Goal: Task Accomplishment & Management: Manage account settings

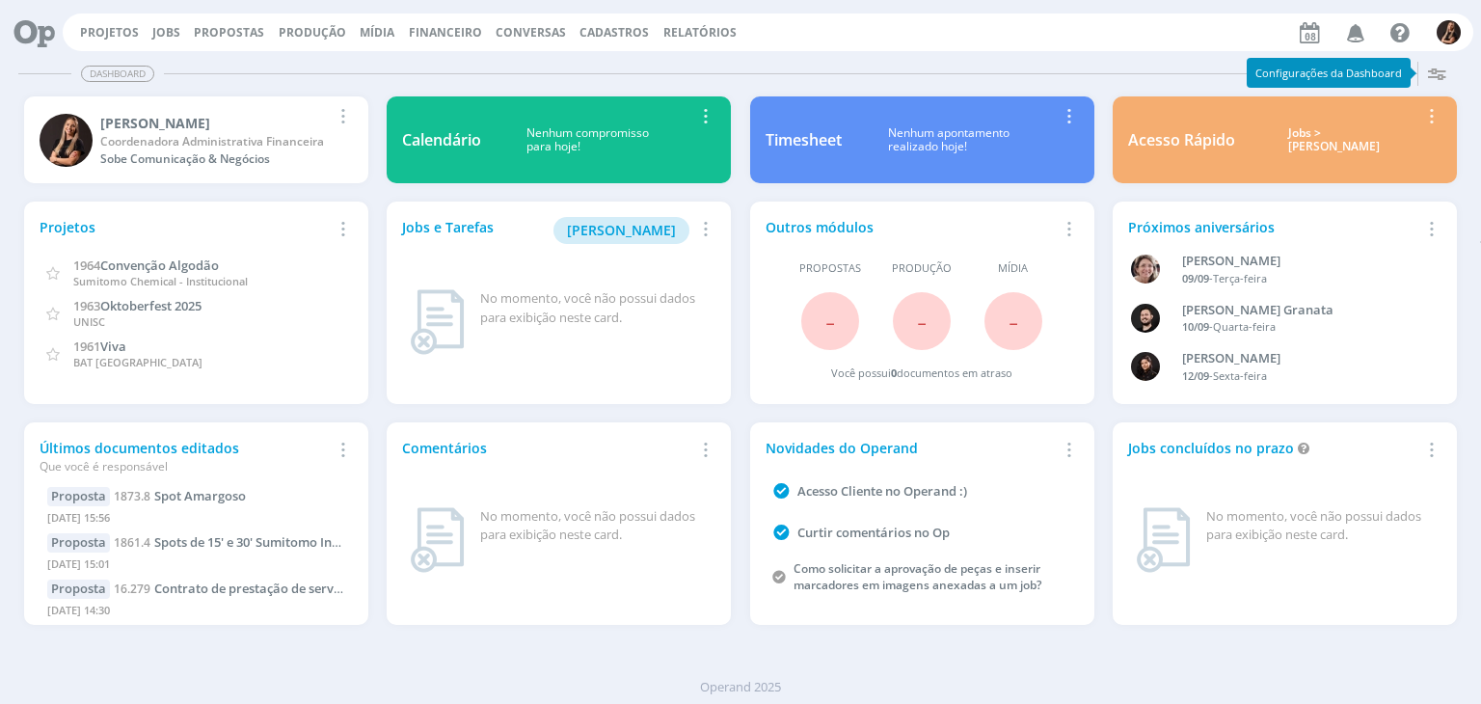
click at [1465, 31] on div "Projetos Jobs Propostas Produção Mídia Financeiro Conversas Cadastros Relatório…" at bounding box center [768, 32] width 1410 height 38
click at [1454, 28] on img "button" at bounding box center [1448, 32] width 24 height 24
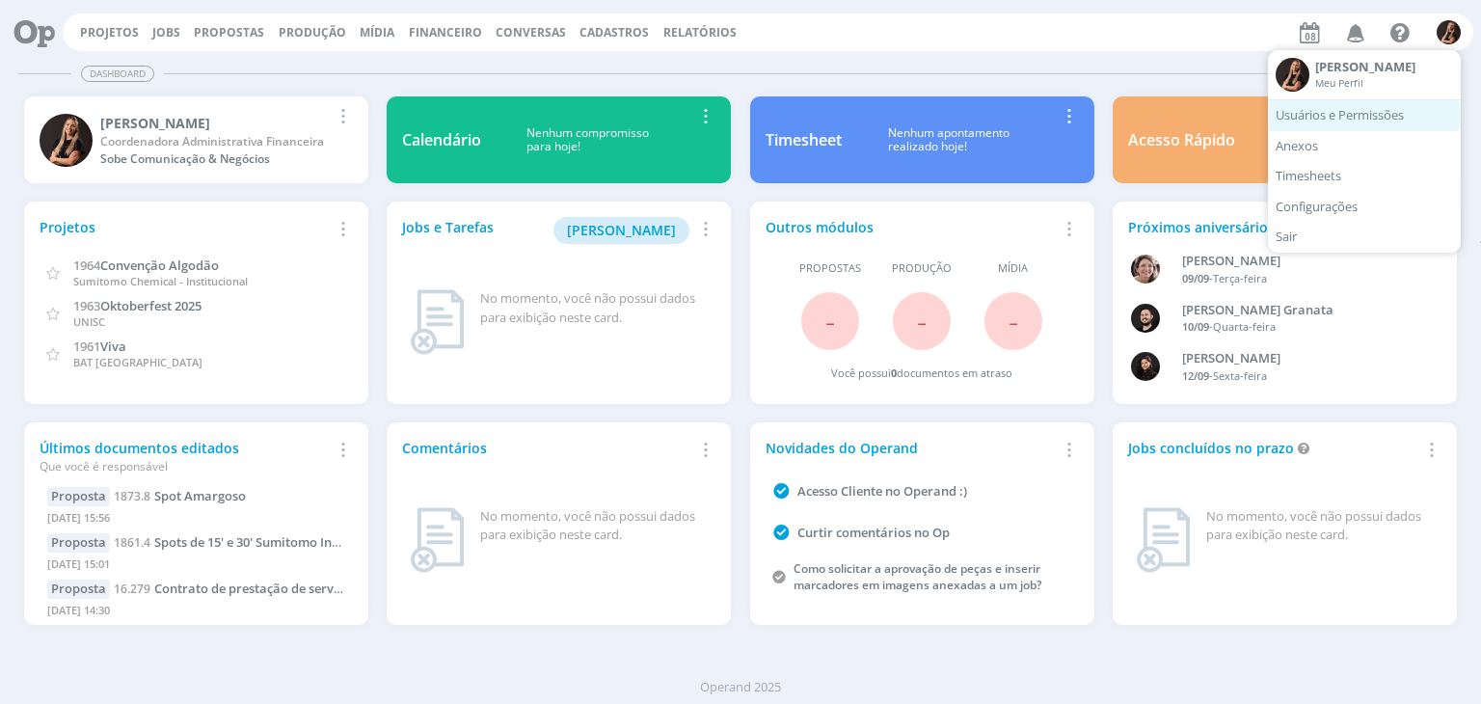
click at [1391, 110] on link "Usuários e Permissões" at bounding box center [1364, 115] width 193 height 31
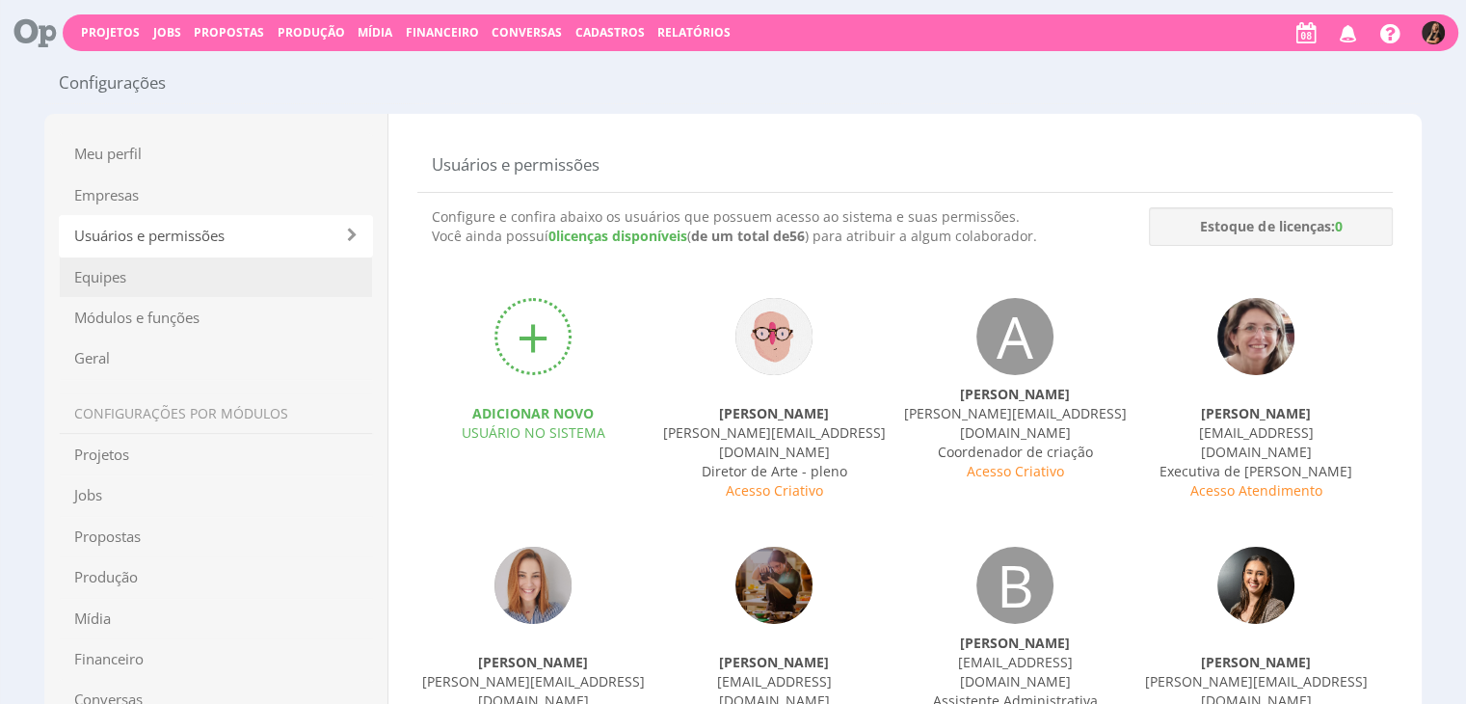
click at [143, 279] on span "Equipes" at bounding box center [216, 276] width 314 height 41
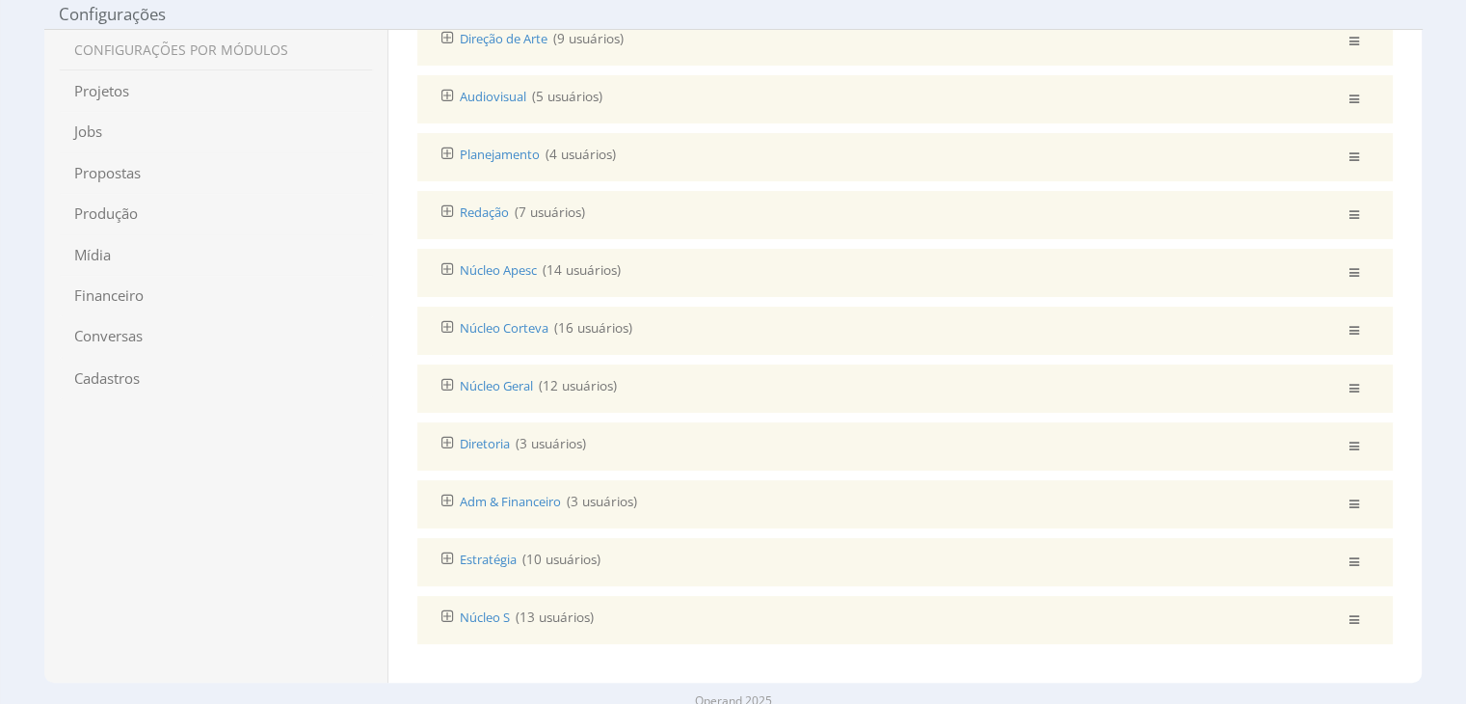
scroll to position [358, 0]
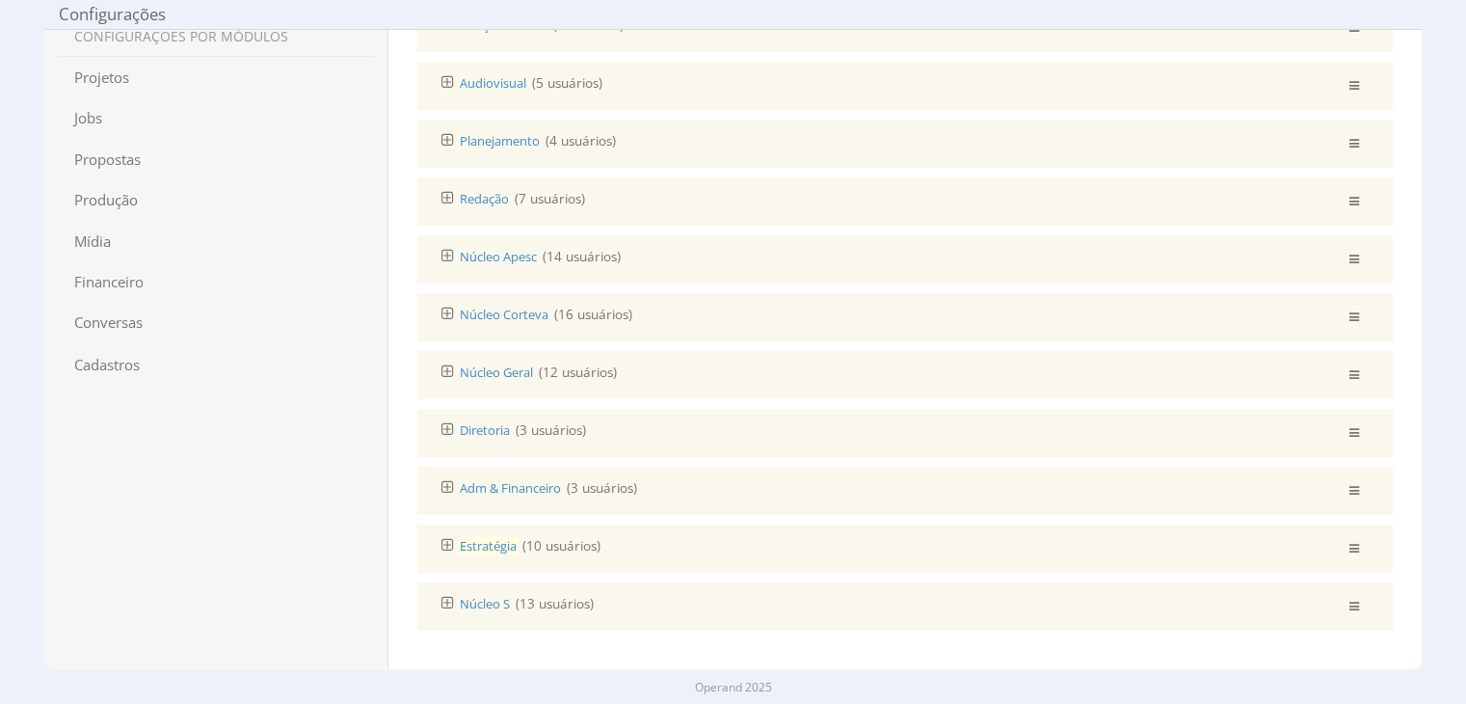
click at [484, 537] on span "Estratégia" at bounding box center [488, 545] width 61 height 17
click at [956, 545] on div "Estratégia Estratégia ( 10 usuários )" at bounding box center [746, 548] width 638 height 29
click at [444, 541] on icon at bounding box center [448, 544] width 13 height 15
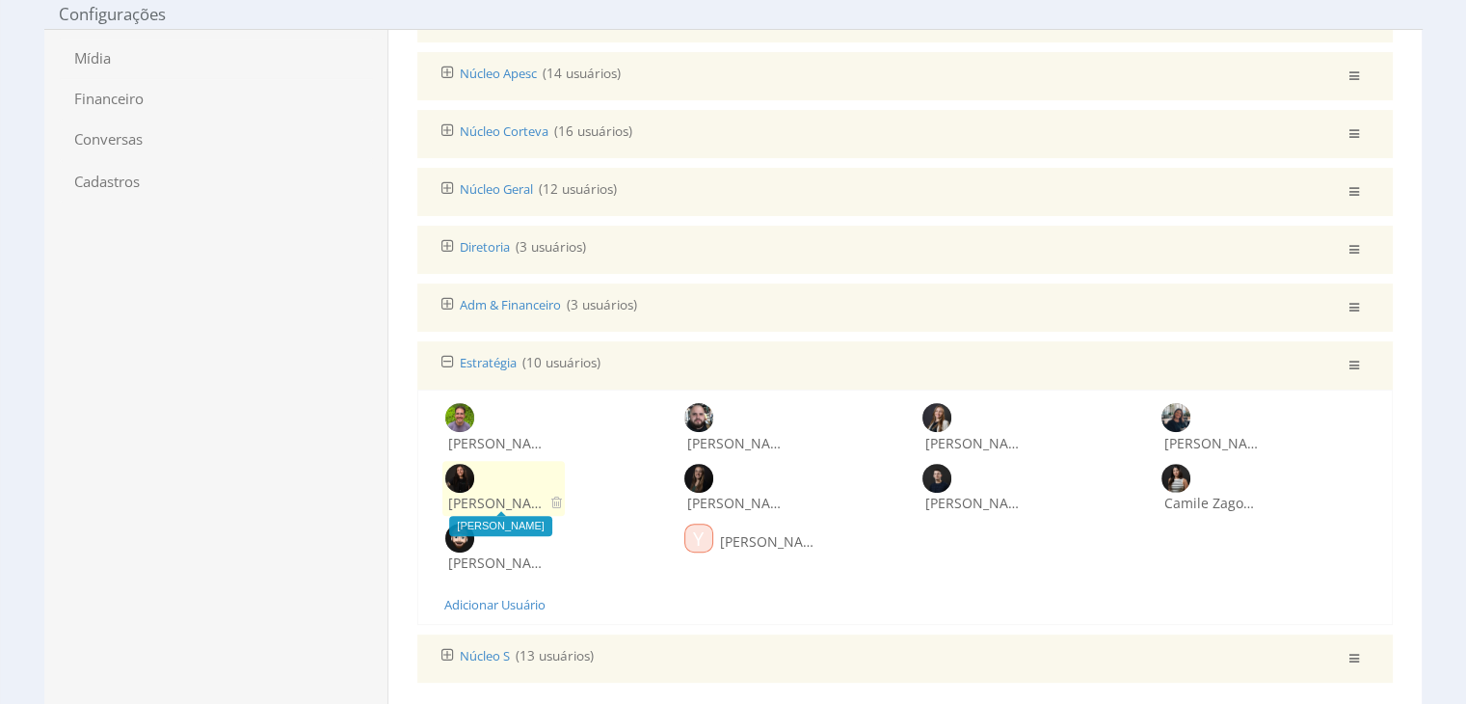
scroll to position [550, 0]
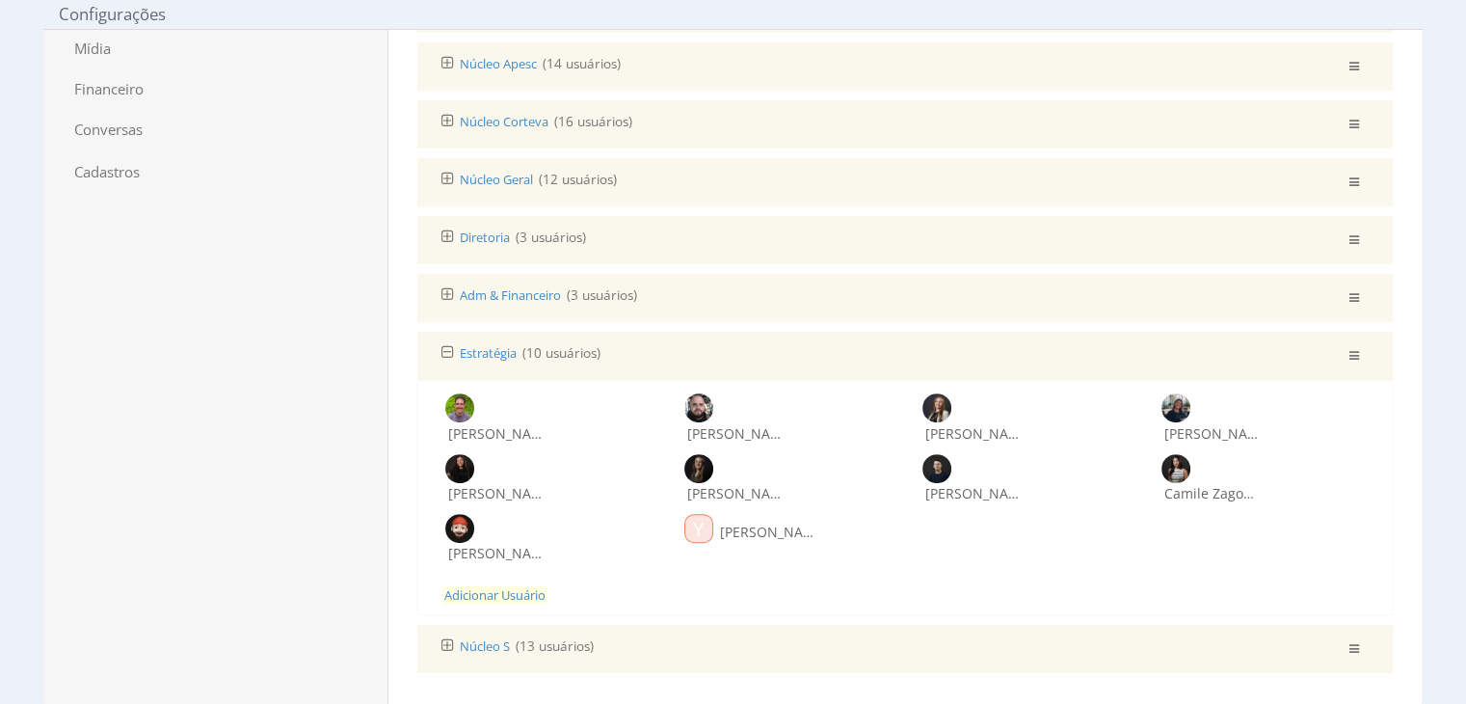
click at [474, 588] on span "Adicionar Usuário" at bounding box center [494, 594] width 105 height 17
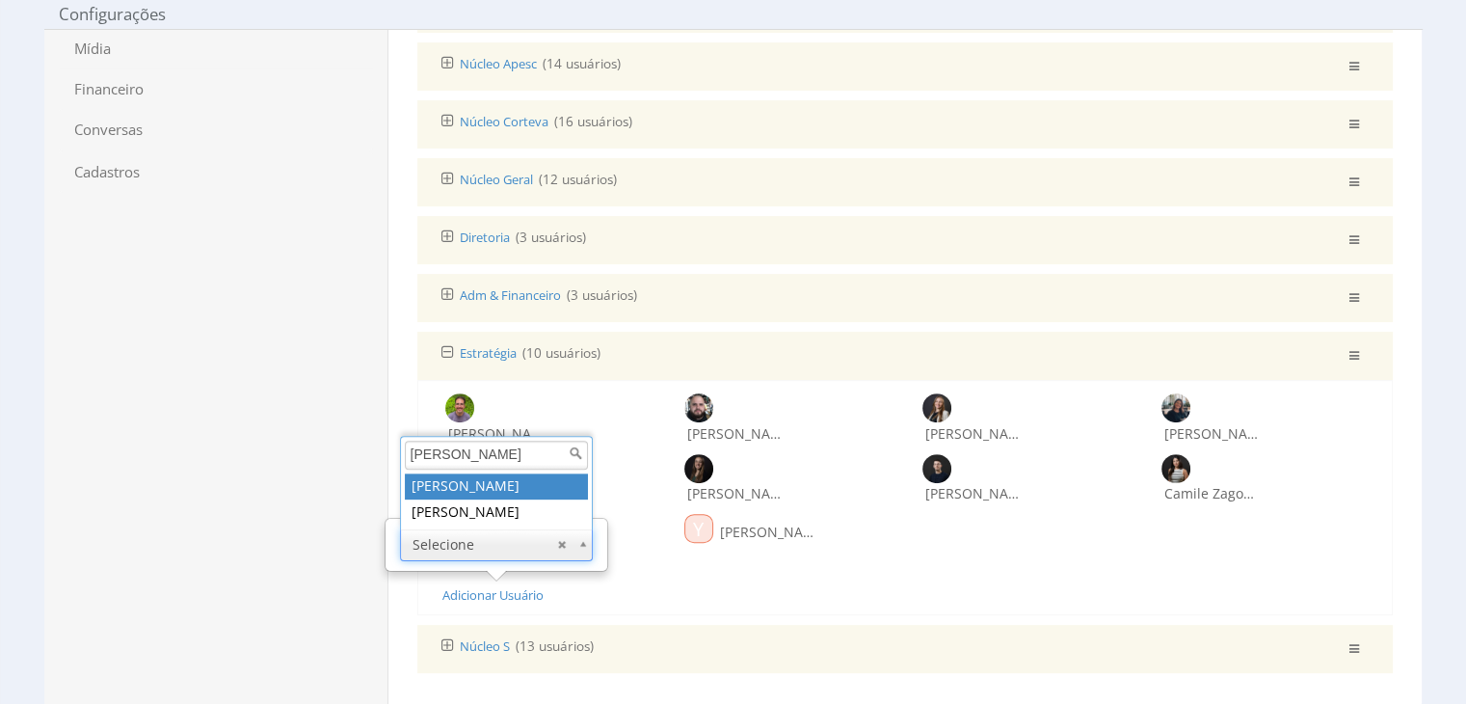
type input "elisa"
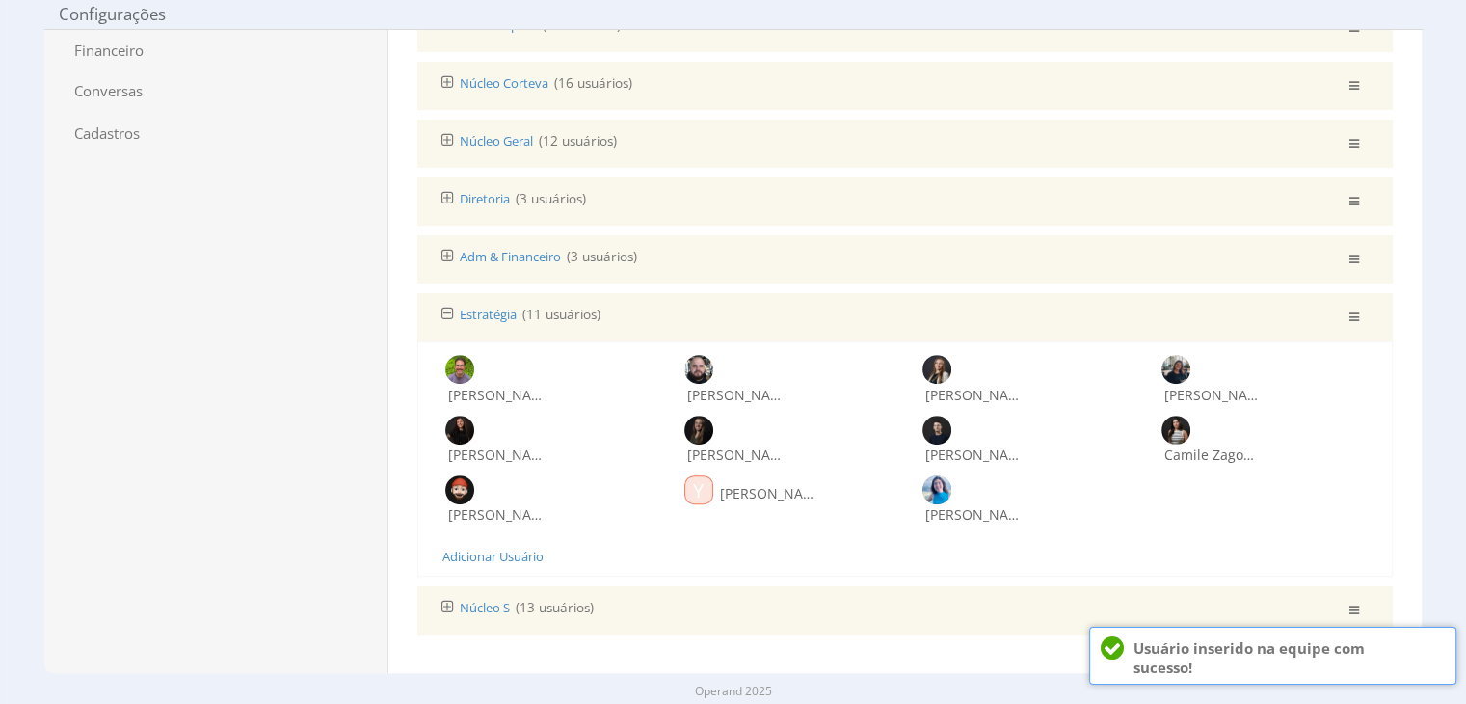
scroll to position [593, 0]
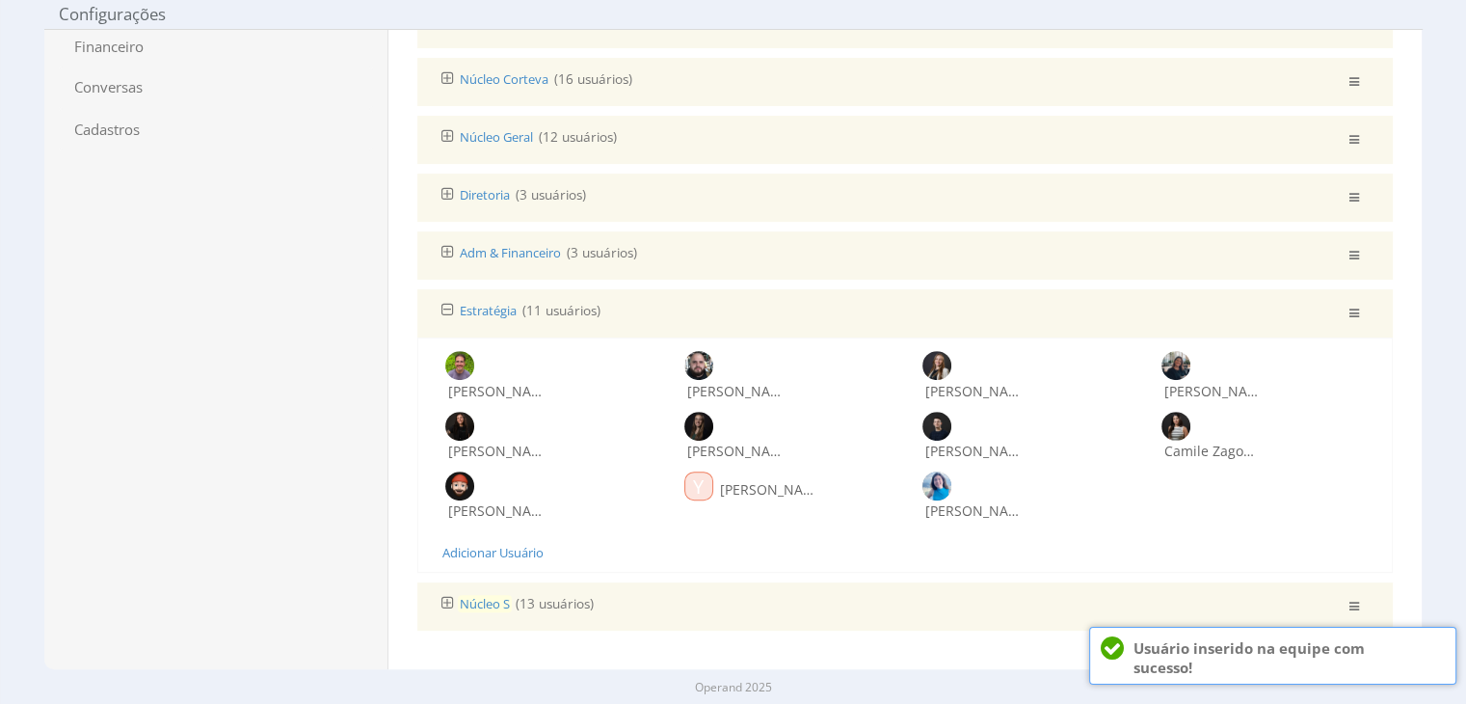
click at [470, 599] on span "Núcleo S" at bounding box center [485, 603] width 54 height 17
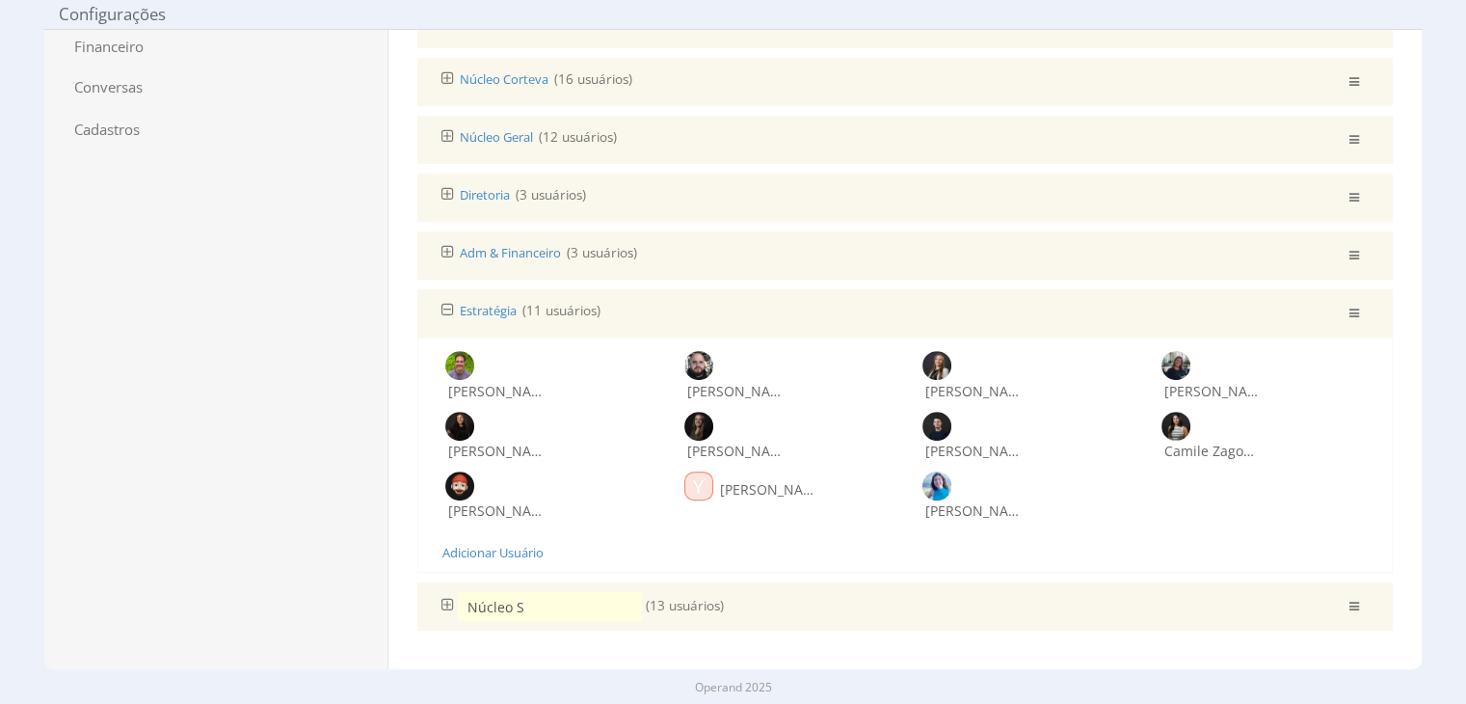
click at [442, 599] on icon at bounding box center [448, 604] width 13 height 15
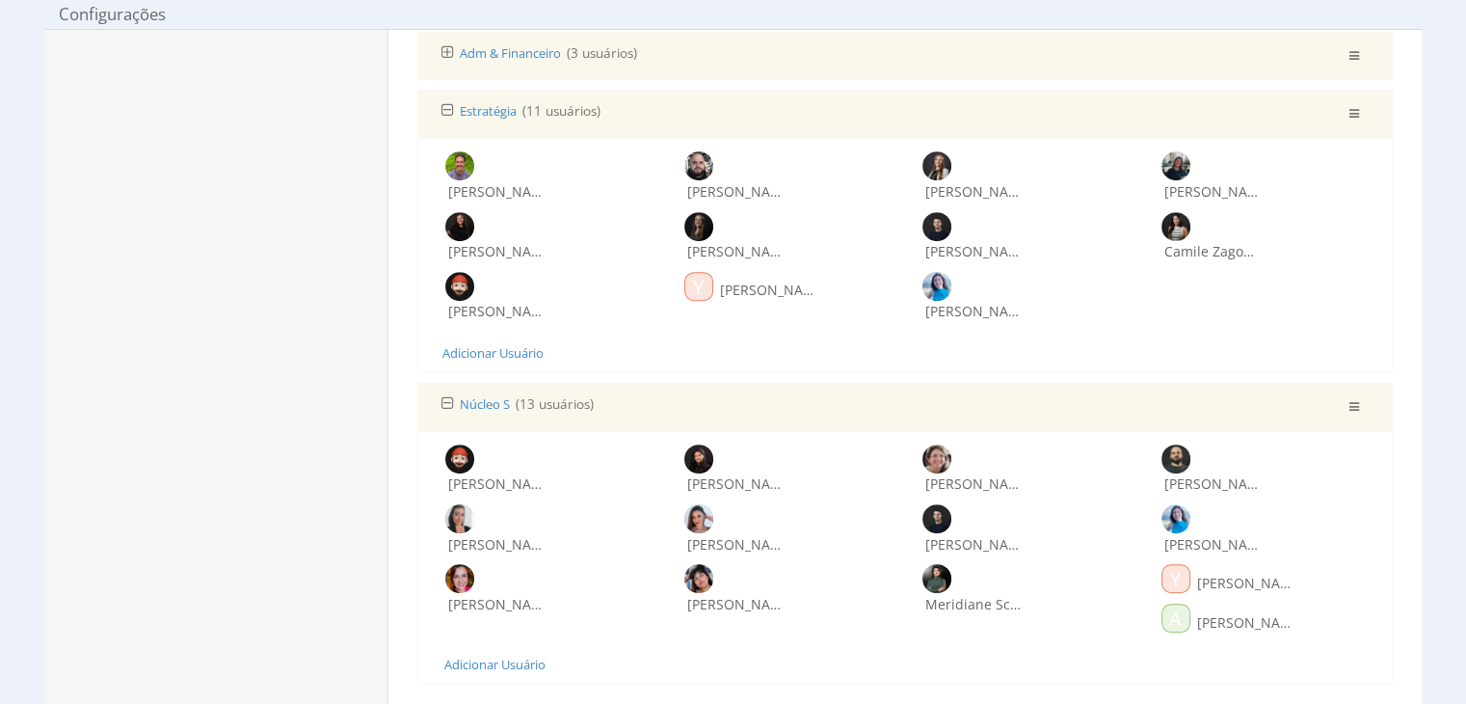
scroll to position [846, 0]
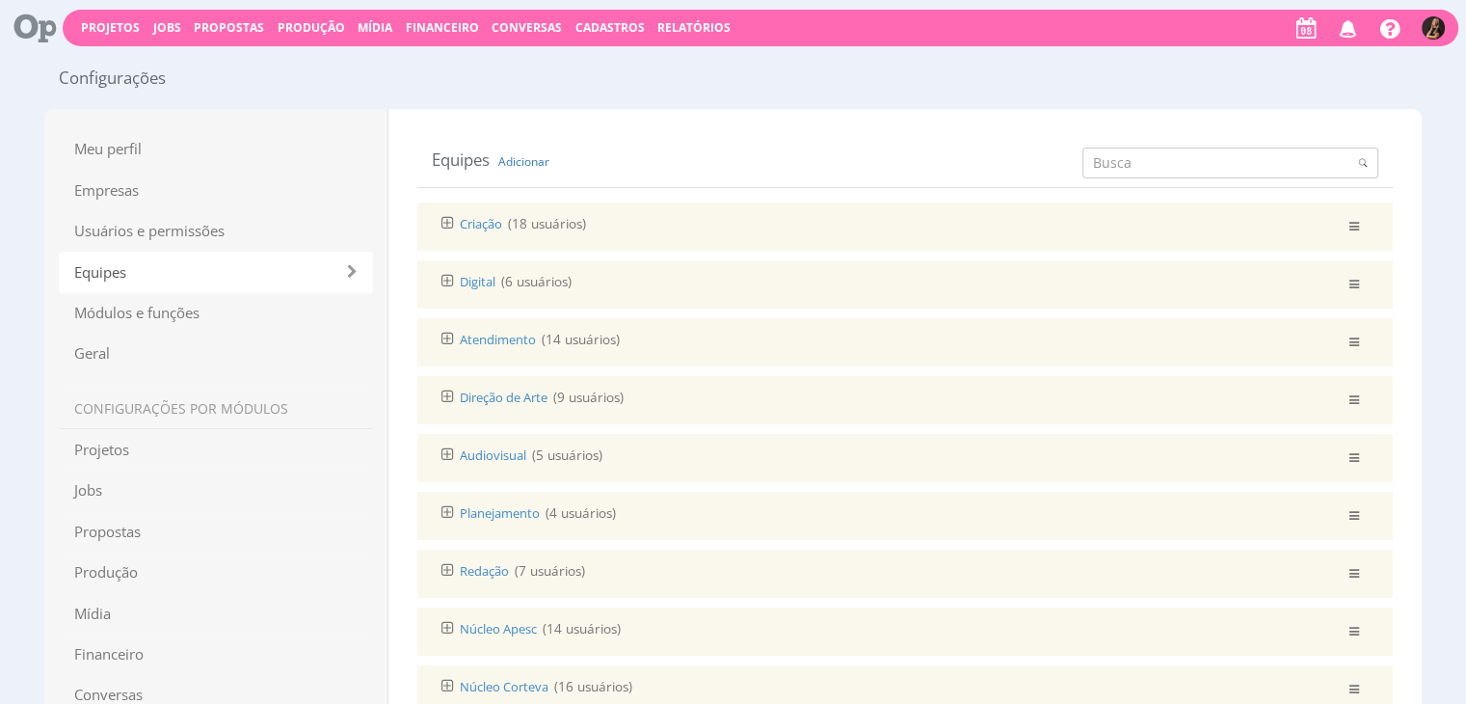
scroll to position [0, 0]
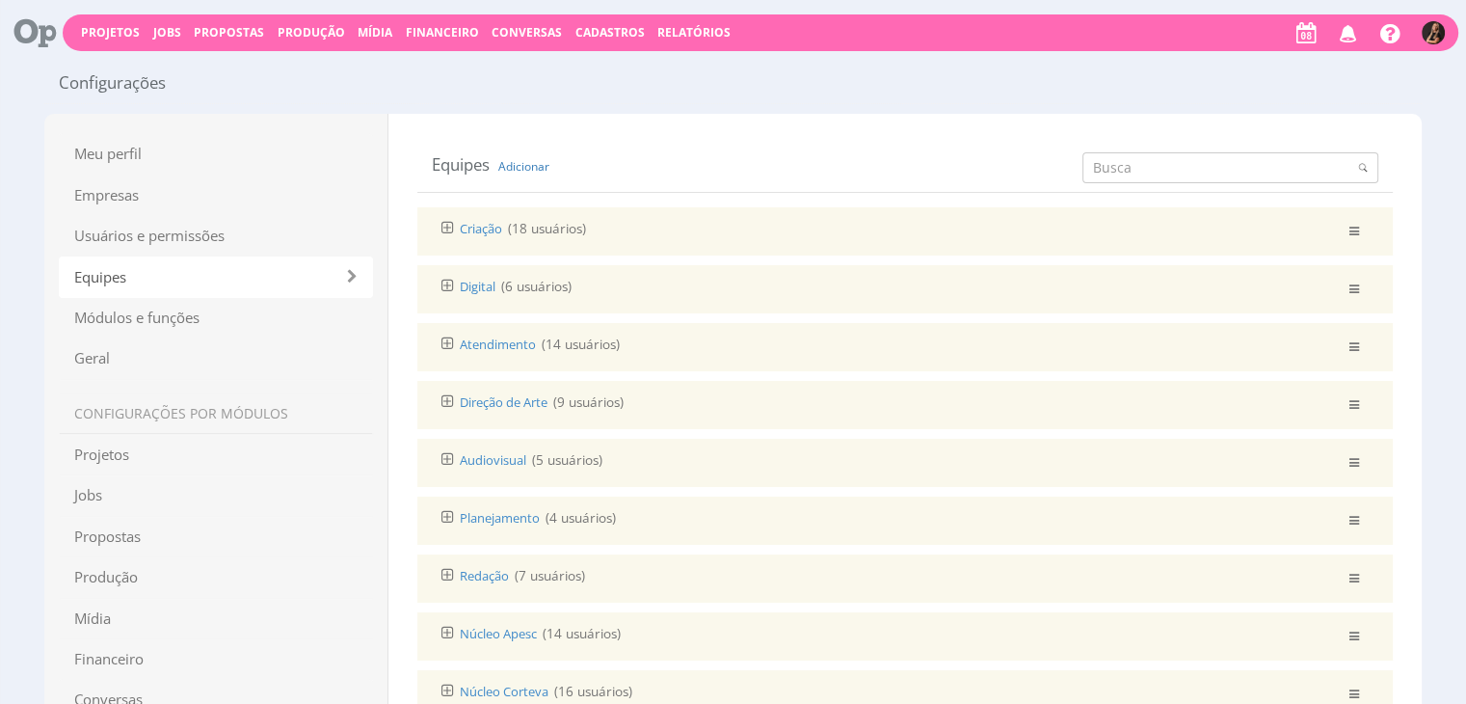
click at [616, 29] on span "Cadastros" at bounding box center [609, 32] width 69 height 16
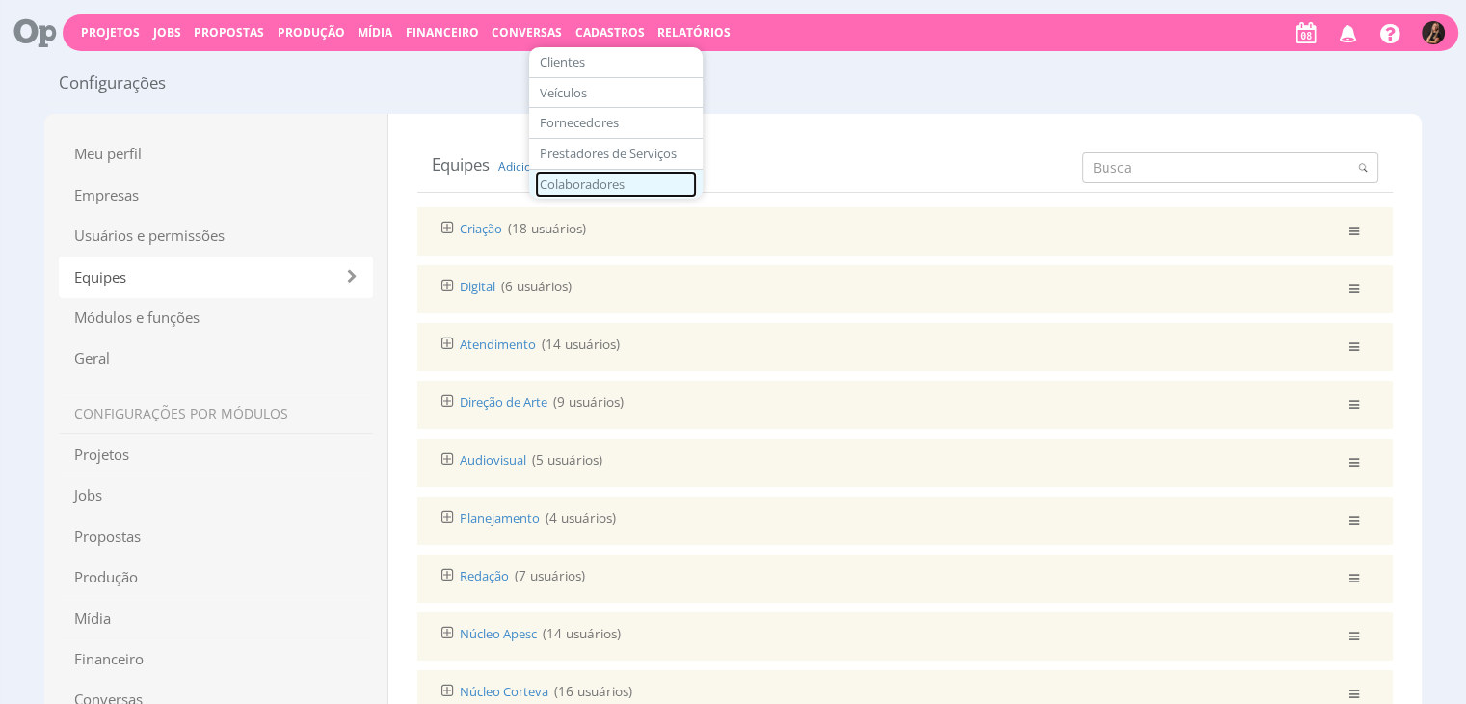
click at [557, 183] on link "Colaboradores" at bounding box center [616, 185] width 162 height 28
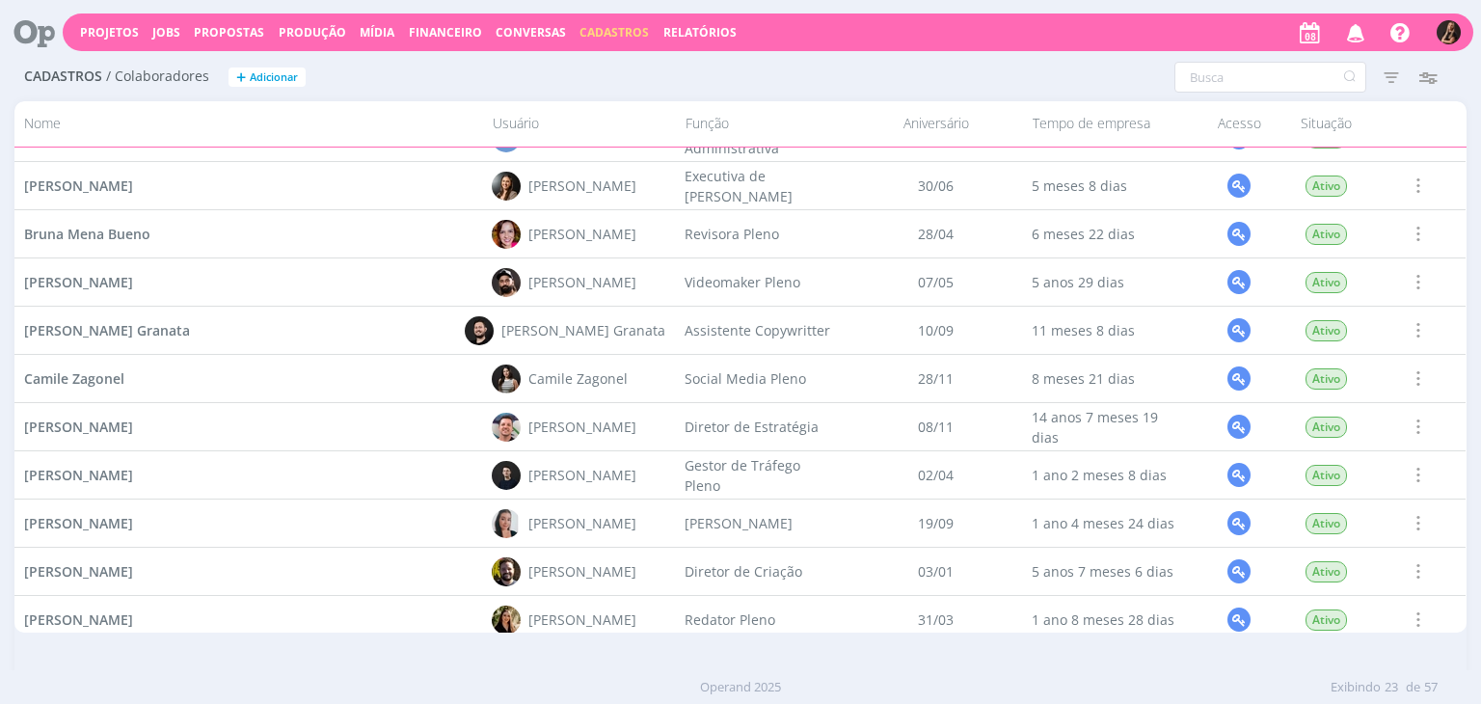
scroll to position [386, 0]
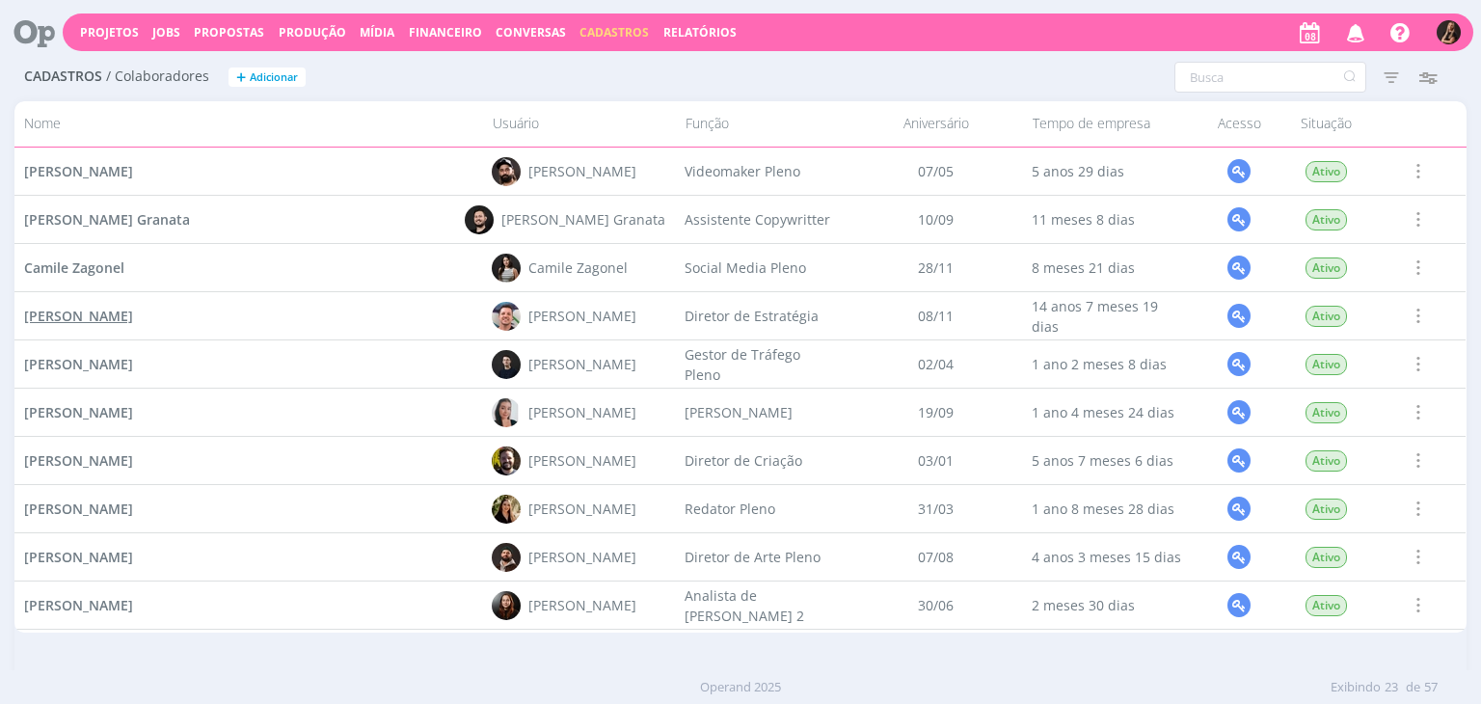
click at [114, 319] on span "Camilo Almeida Moraes" at bounding box center [78, 316] width 109 height 18
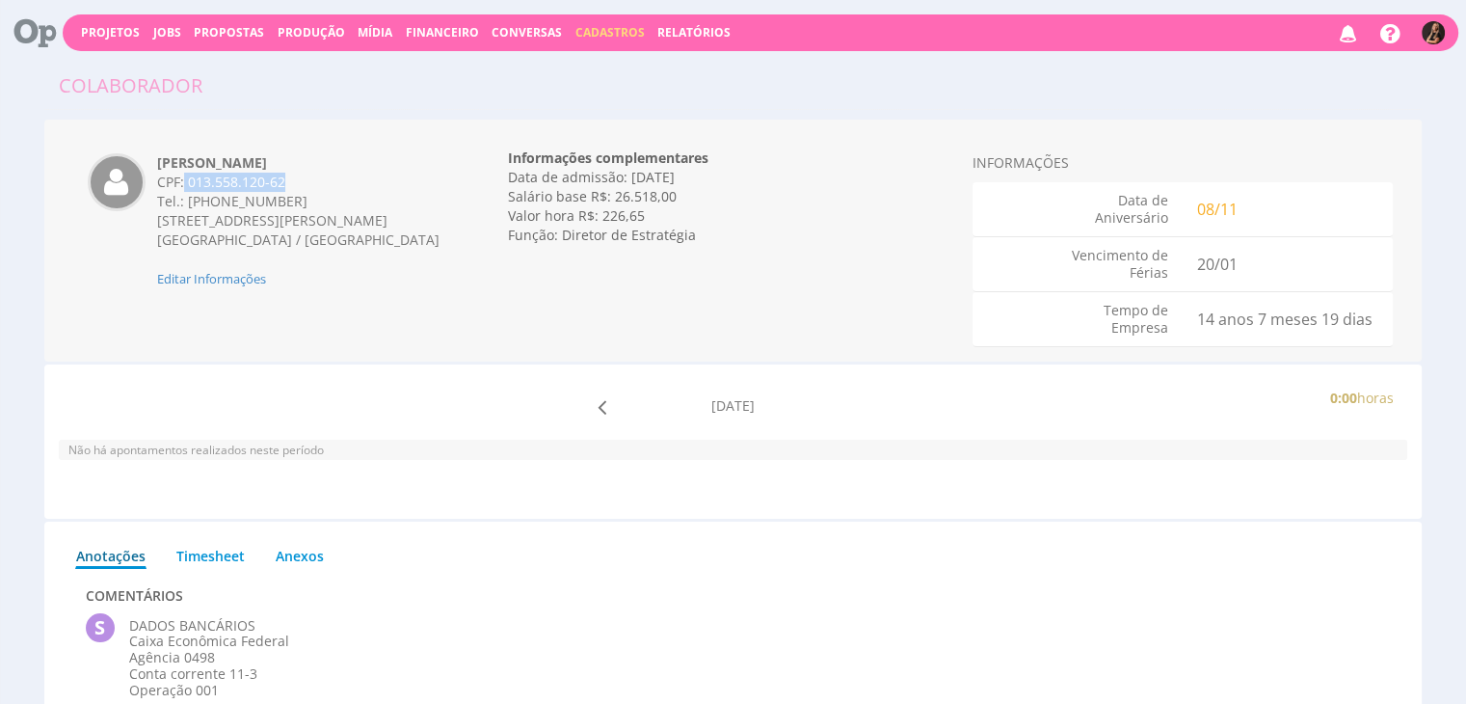
click at [185, 190] on div "CPF: 013.558.120-62" at bounding box center [300, 182] width 286 height 19
